Goal: Transaction & Acquisition: Purchase product/service

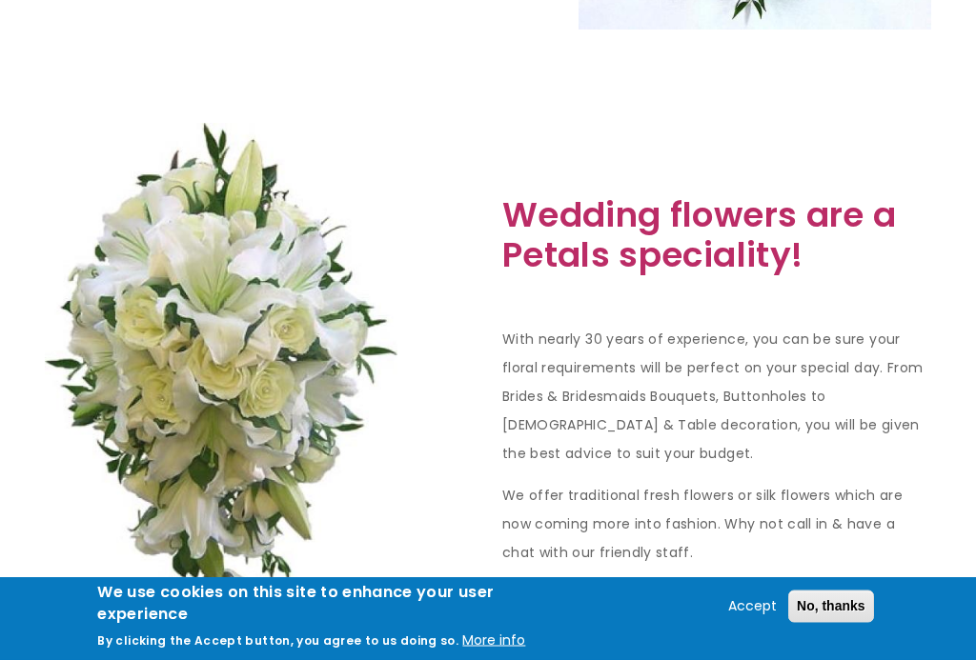
click at [840, 623] on button "No, thanks" at bounding box center [831, 607] width 86 height 32
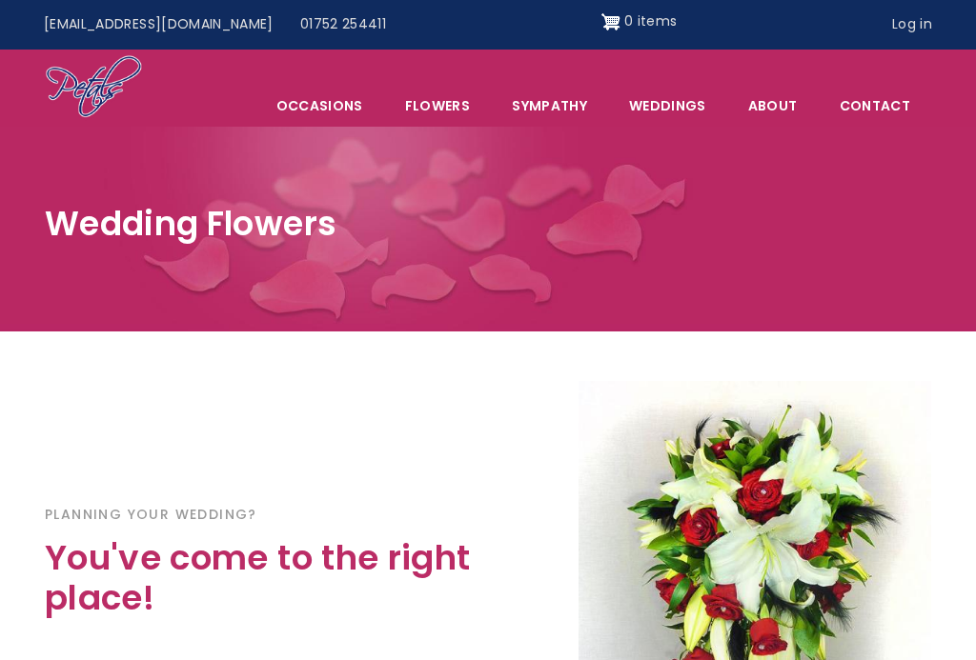
click at [356, 111] on span "Occasions" at bounding box center [319, 106] width 127 height 40
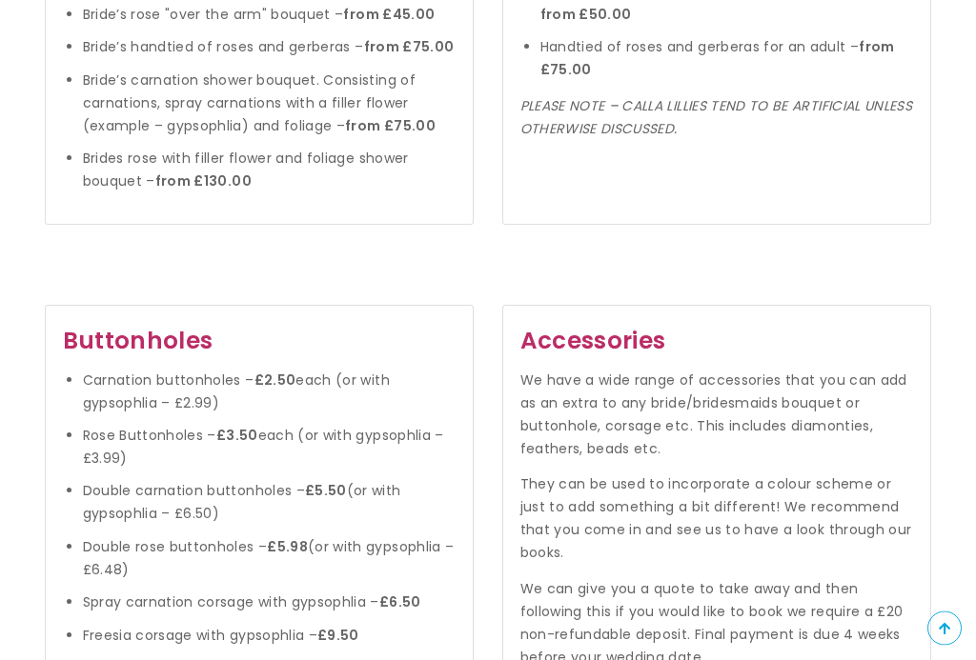
scroll to position [2016, 0]
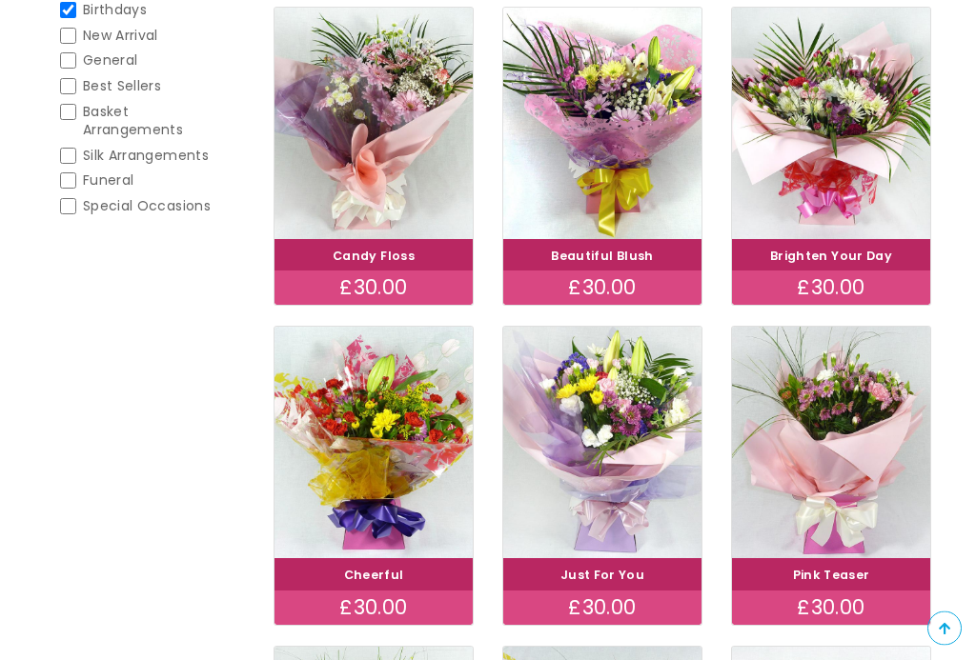
scroll to position [392, 0]
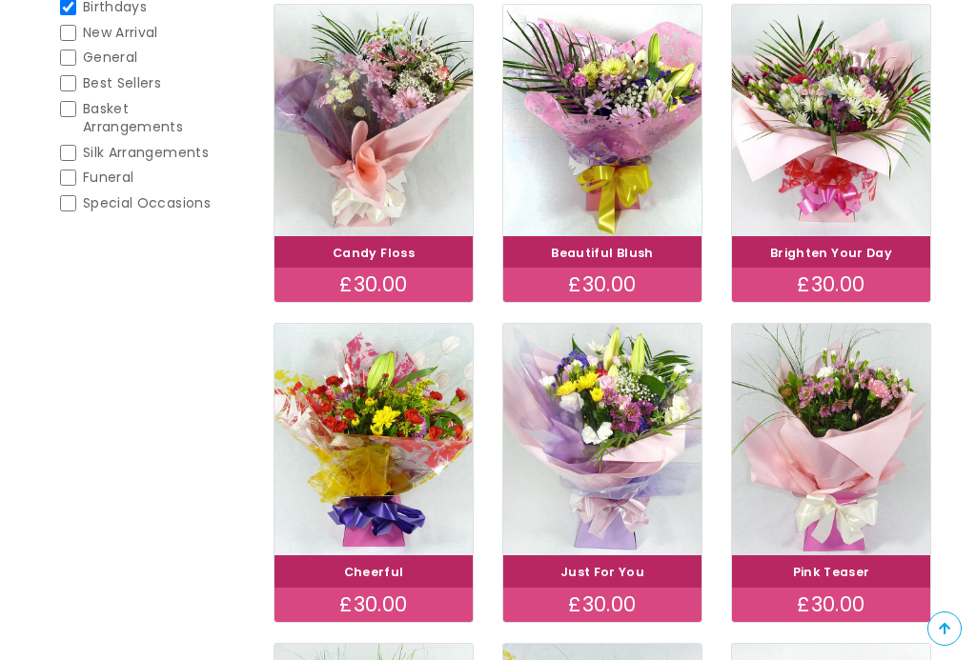
click at [403, 468] on img at bounding box center [373, 440] width 198 height 232
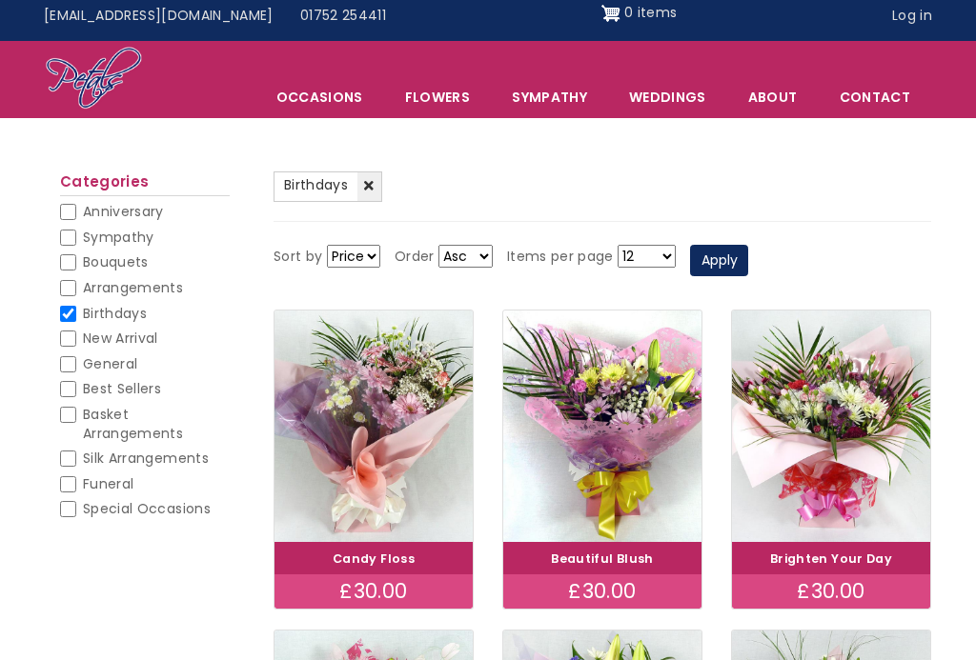
scroll to position [0, 0]
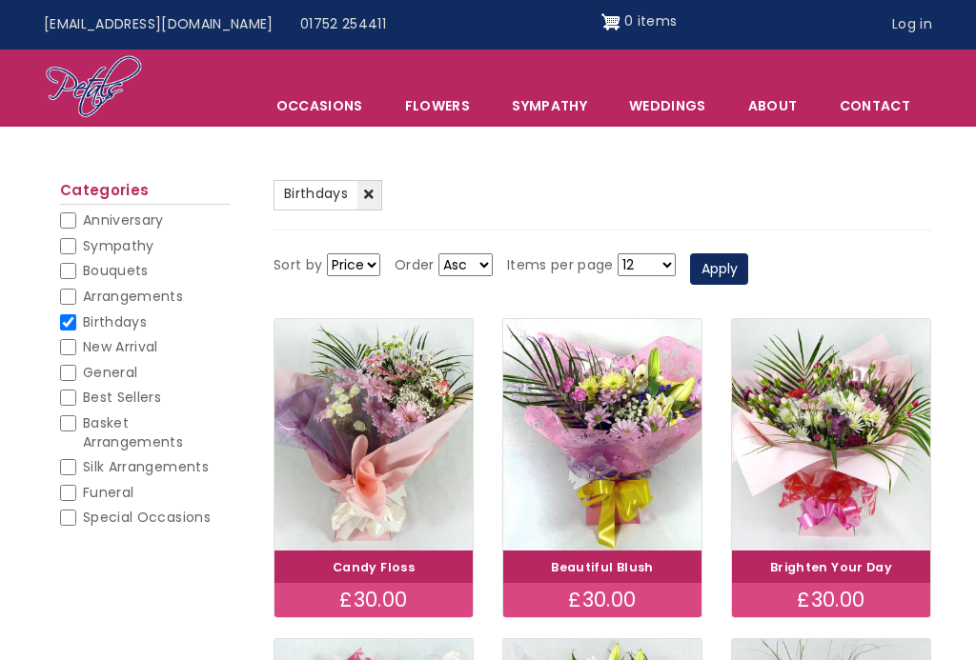
click at [164, 216] on span "Anniversary" at bounding box center [123, 220] width 81 height 19
click at [76, 216] on input "Anniversary" at bounding box center [68, 220] width 16 height 16
checkbox input "true"
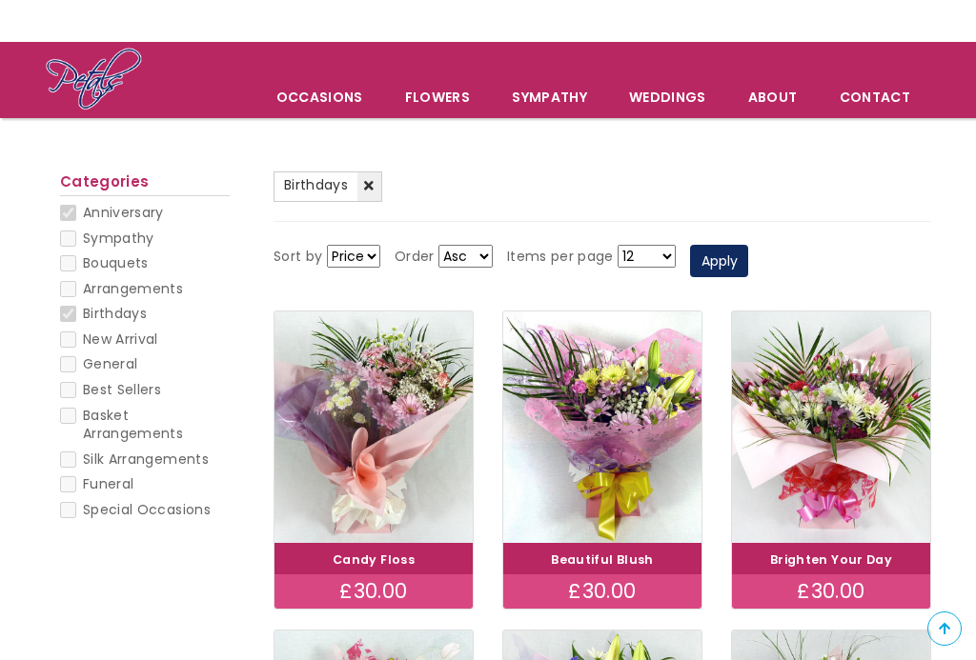
scroll to position [84, 0]
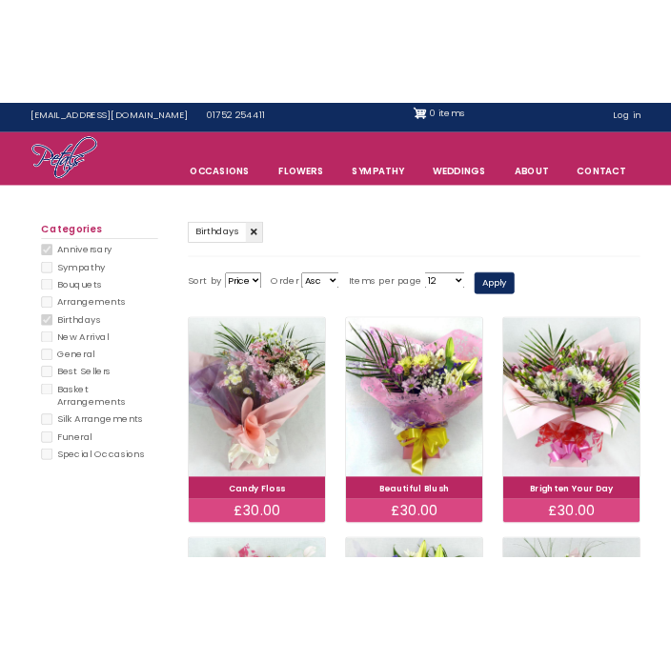
scroll to position [0, 0]
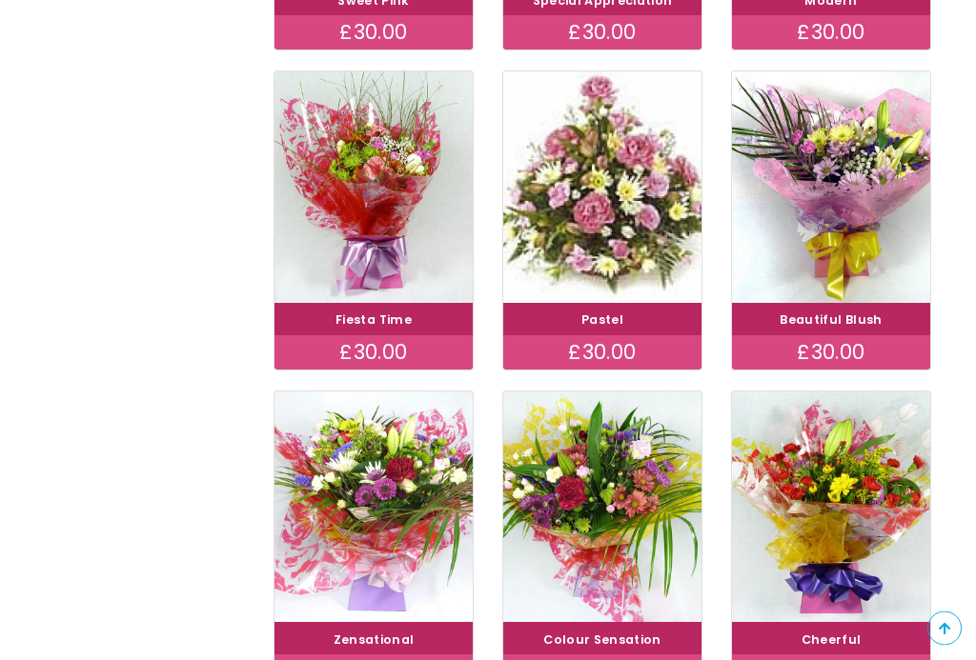
scroll to position [644, 0]
click at [416, 221] on img at bounding box center [373, 187] width 198 height 232
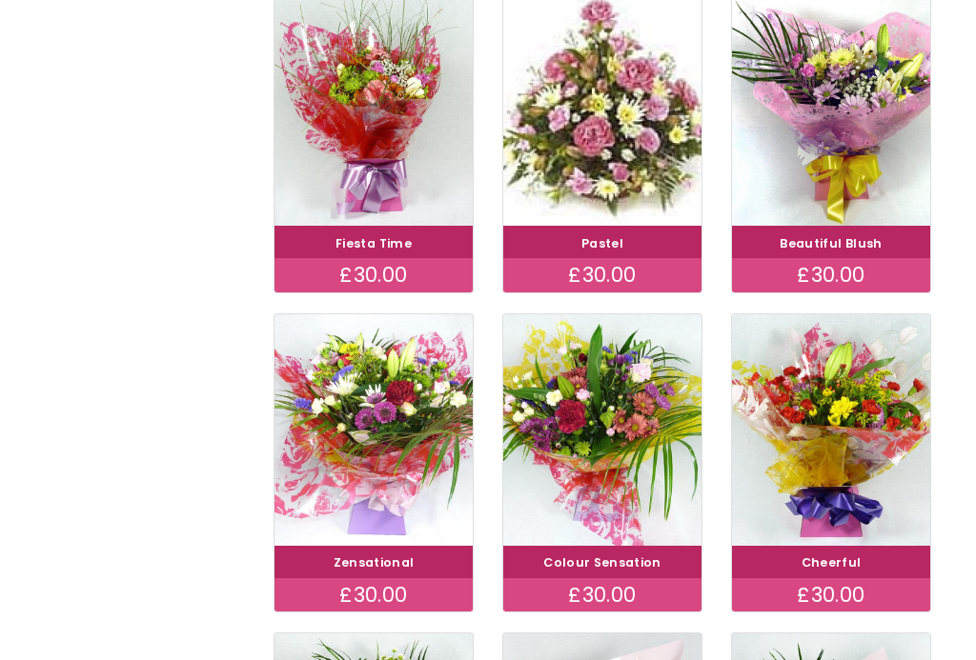
scroll to position [678, 0]
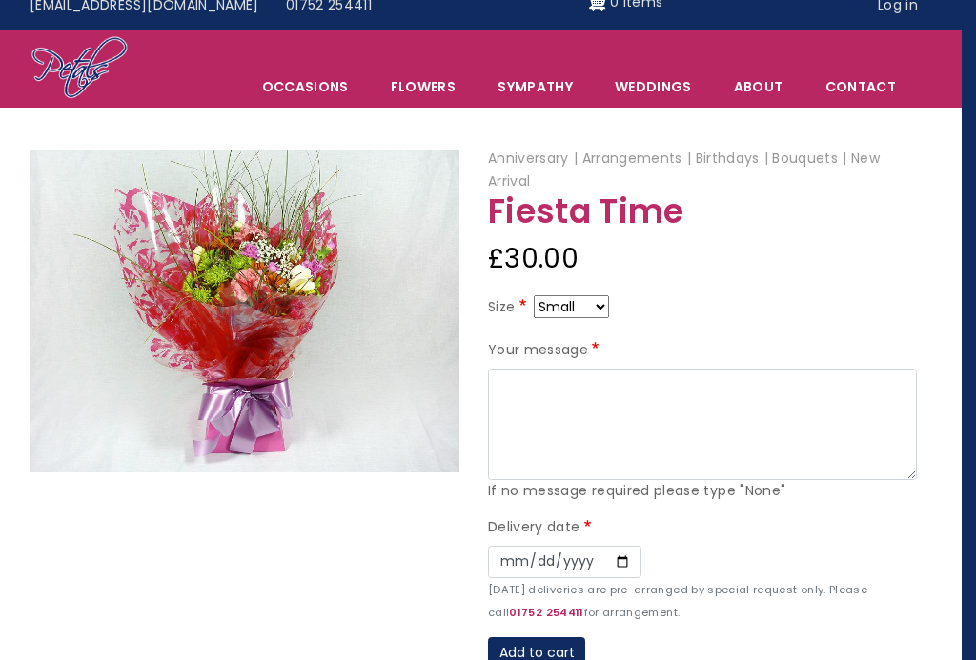
scroll to position [0, 14]
